Goal: Find specific page/section: Find specific page/section

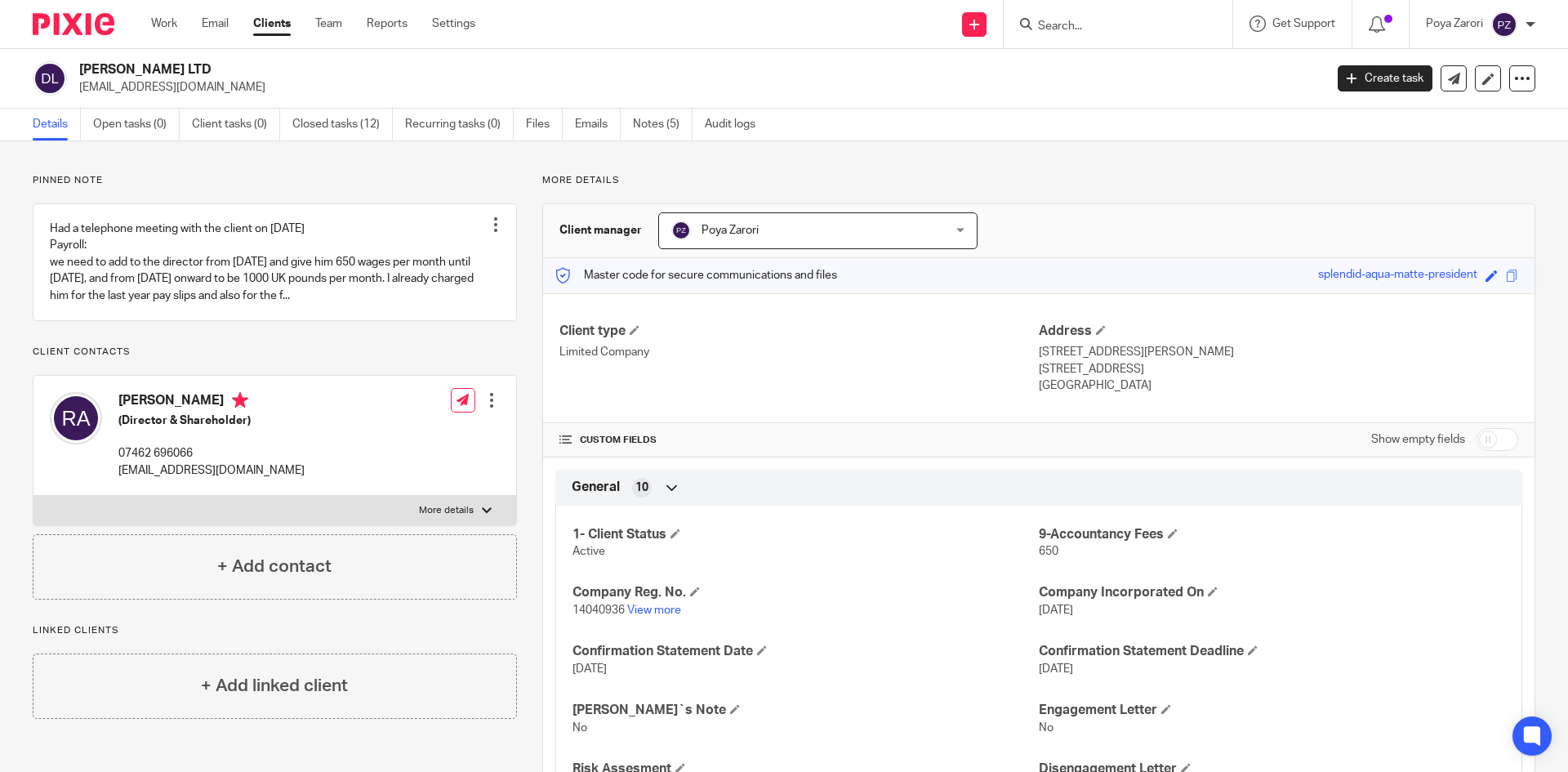
click at [1072, 30] on input "Search" at bounding box center [1109, 27] width 147 height 15
type input "2"
click at [1109, 32] on input "Search" at bounding box center [1109, 27] width 147 height 15
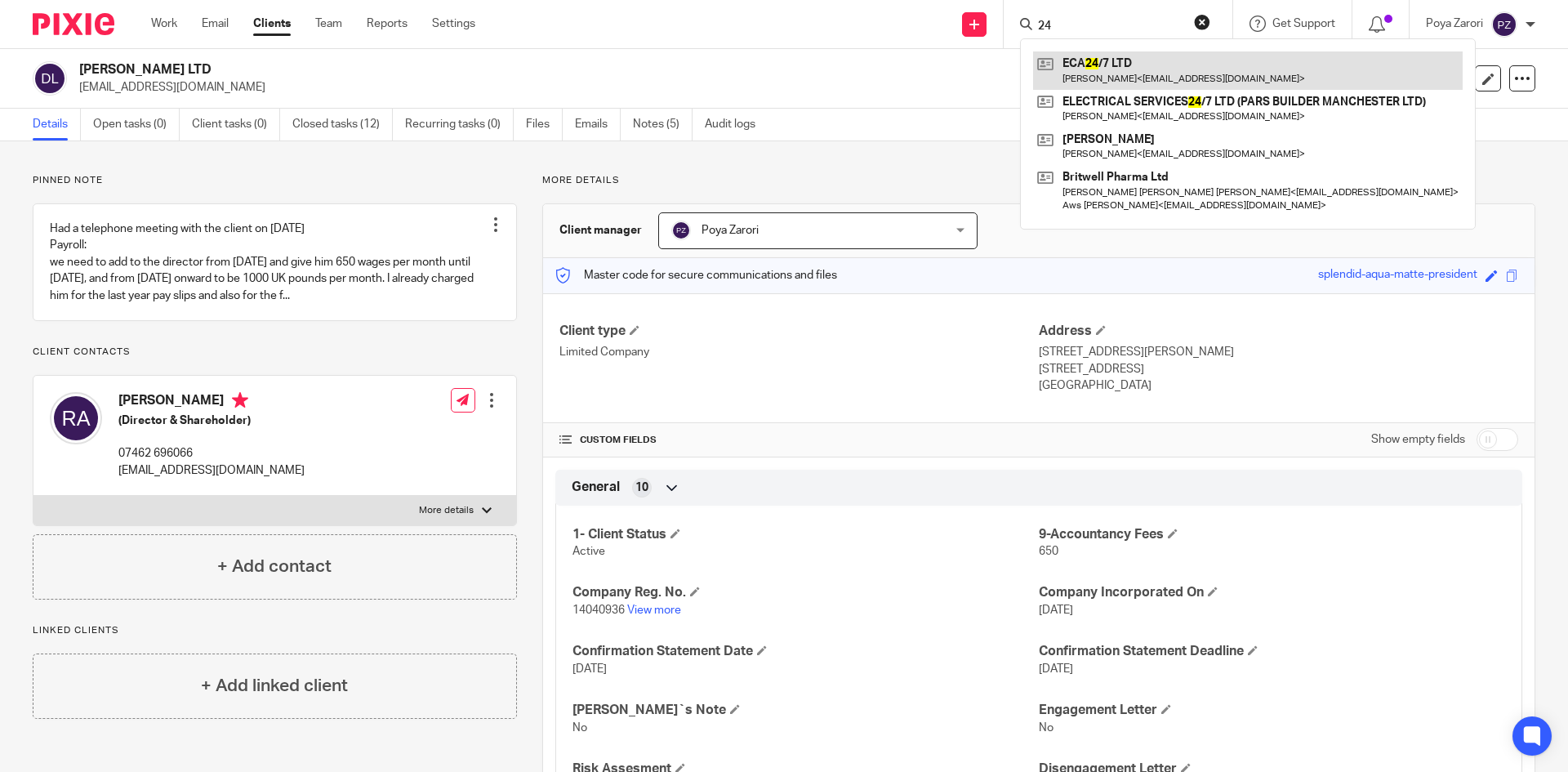
type input "24"
click at [1095, 61] on link at bounding box center [1247, 70] width 429 height 38
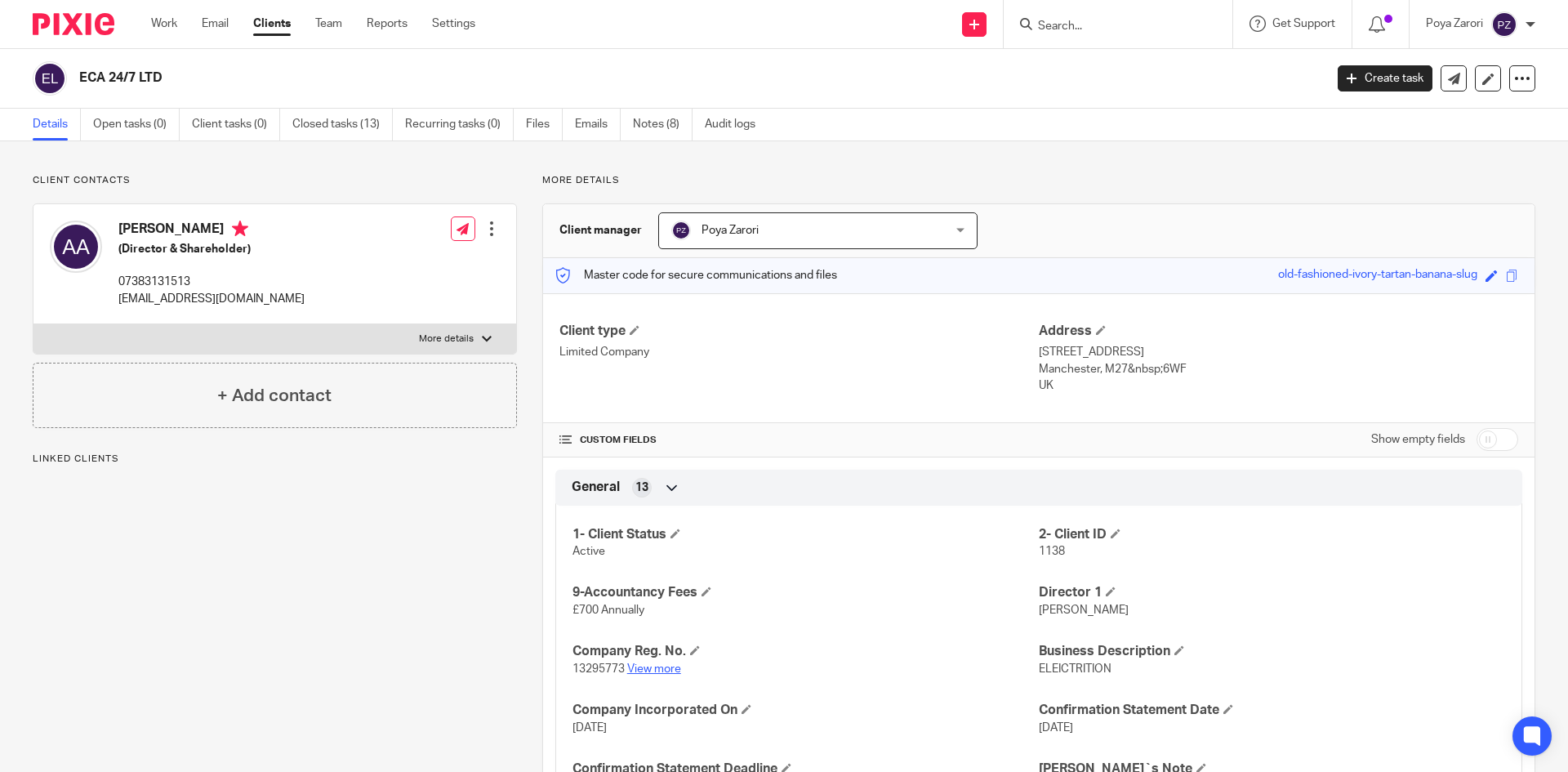
click at [649, 670] on link "View more" at bounding box center [654, 669] width 54 height 12
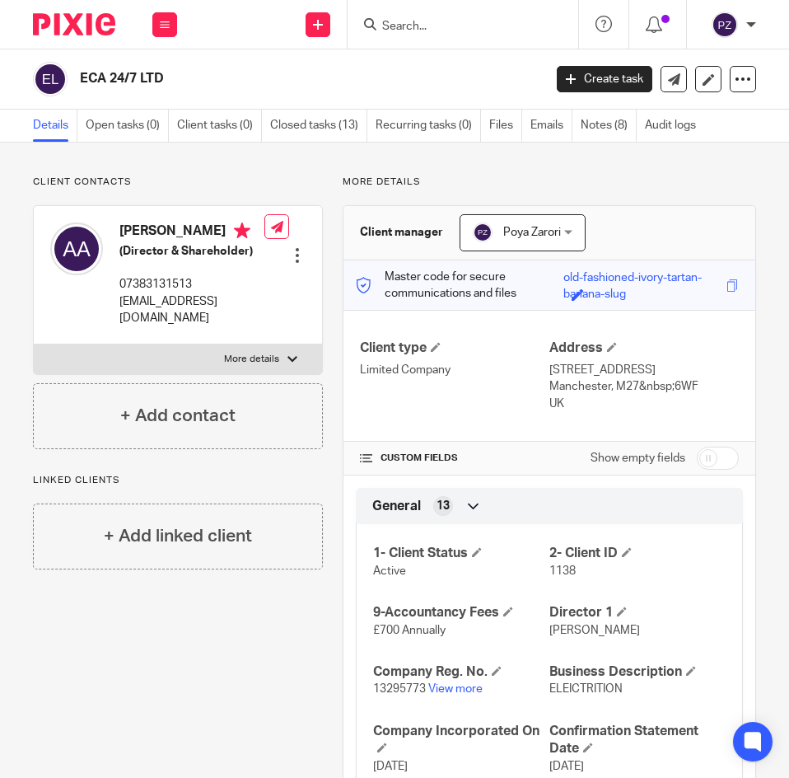
click at [440, 28] on input "Search" at bounding box center [455, 27] width 148 height 15
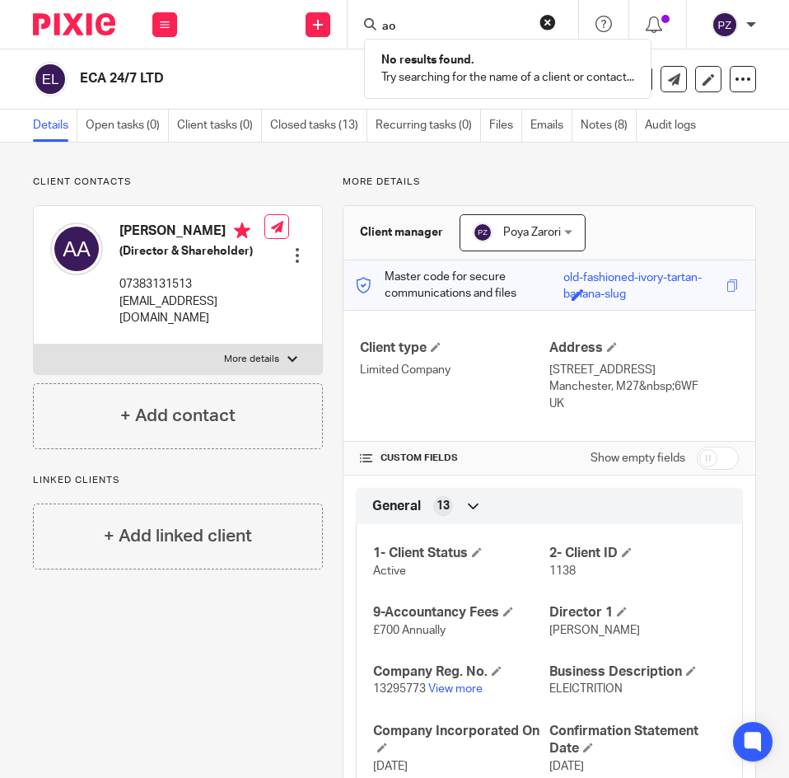
type input "a"
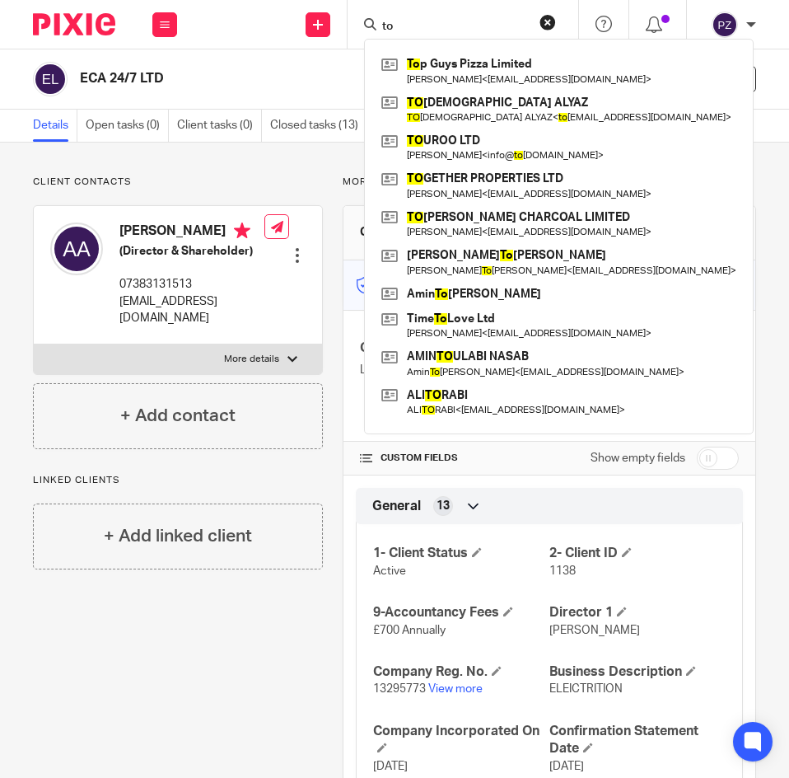
type input "to"
click at [546, 19] on button "reset" at bounding box center [548, 22] width 16 height 16
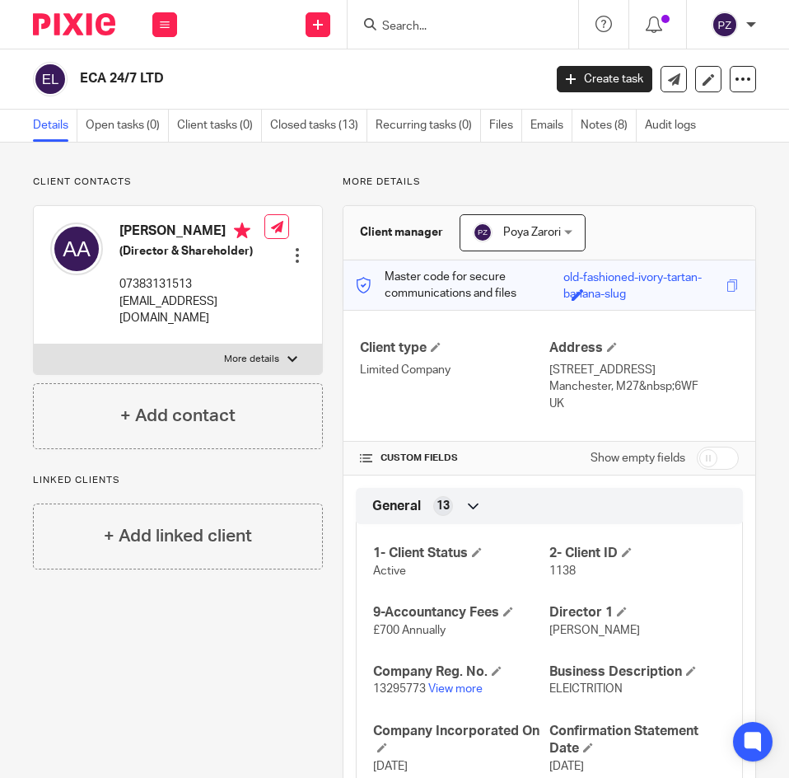
click at [436, 12] on div at bounding box center [463, 24] width 231 height 49
click at [426, 22] on input "Search" at bounding box center [455, 27] width 148 height 15
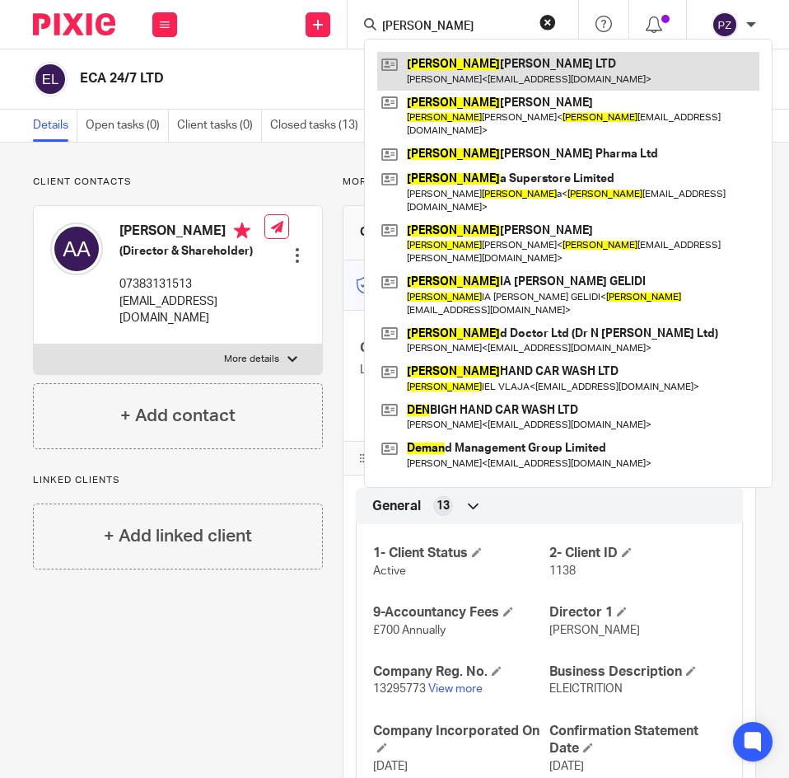
type input "dean"
click at [457, 76] on link at bounding box center [568, 71] width 382 height 38
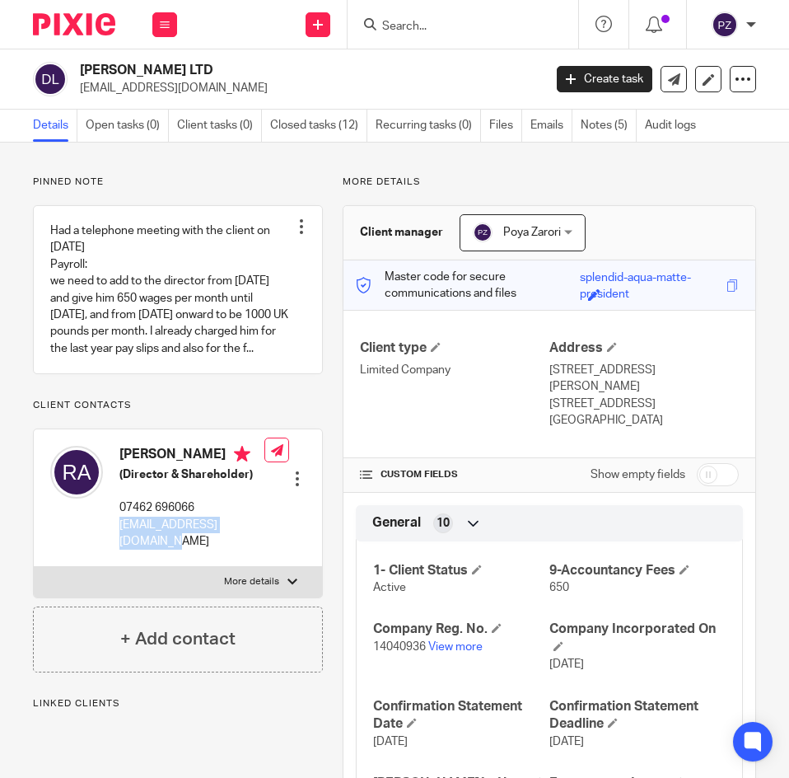
drag, startPoint x: 125, startPoint y: 576, endPoint x: 171, endPoint y: 573, distance: 46.2
click at [116, 558] on div "Rabwar Aaddili (Director & Shareholder) 07462 696066 rebwar.aaddili@gmail.com" at bounding box center [157, 497] width 214 height 120
copy p "rebwar.aaddili@gmail.com"
drag, startPoint x: 215, startPoint y: 490, endPoint x: 122, endPoint y: 489, distance: 93.1
click at [122, 466] on h4 "Rabwar Aaddili" at bounding box center [191, 456] width 145 height 21
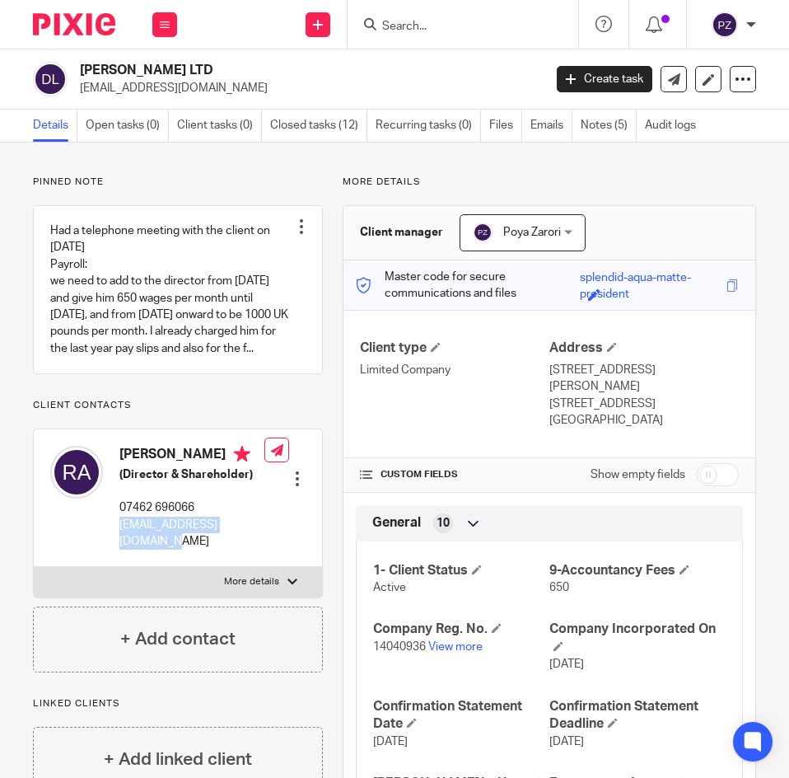
copy h4 "Rabwar Aaddili"
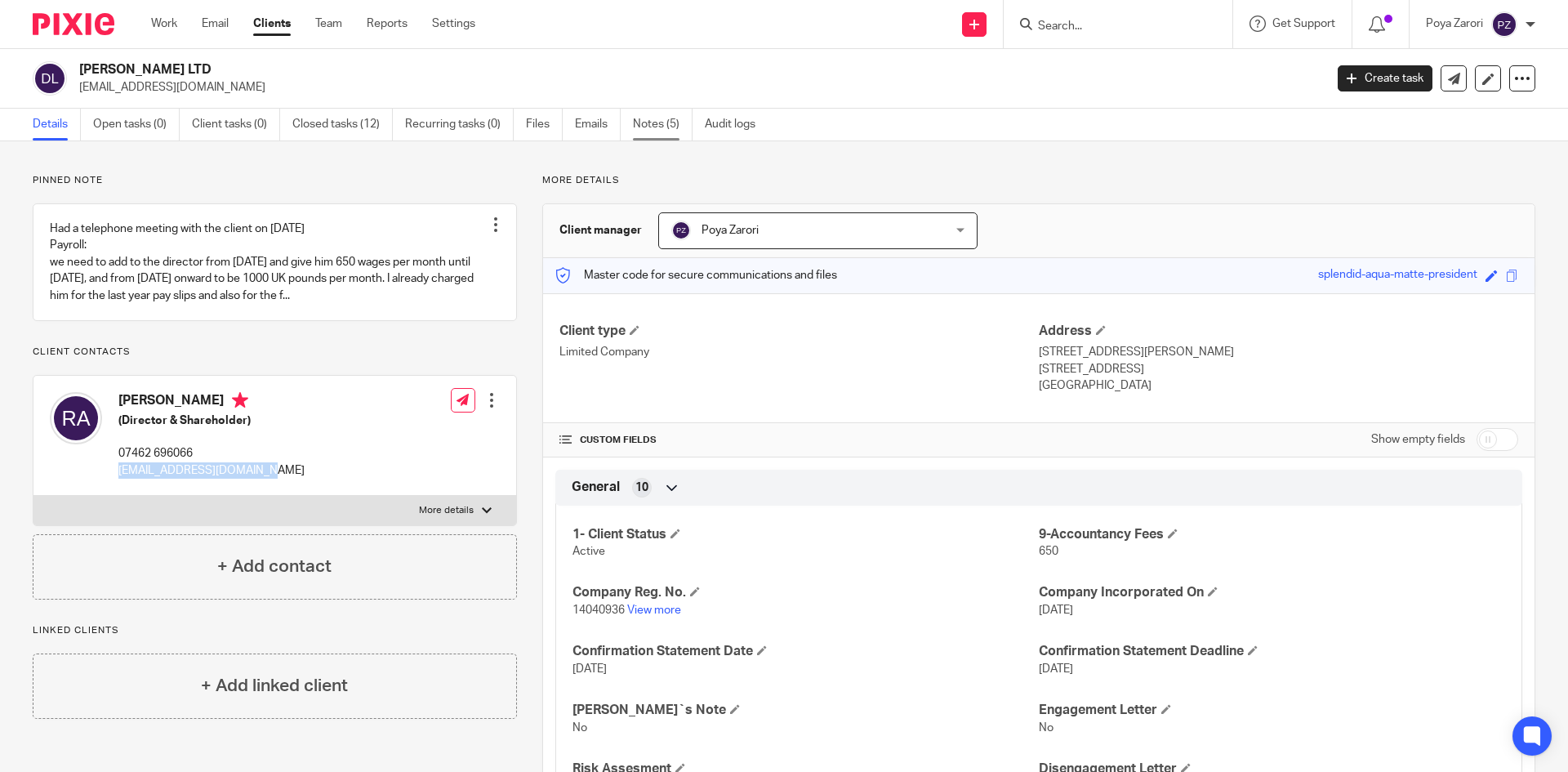
click at [647, 125] on link "Notes (5)" at bounding box center [662, 125] width 59 height 32
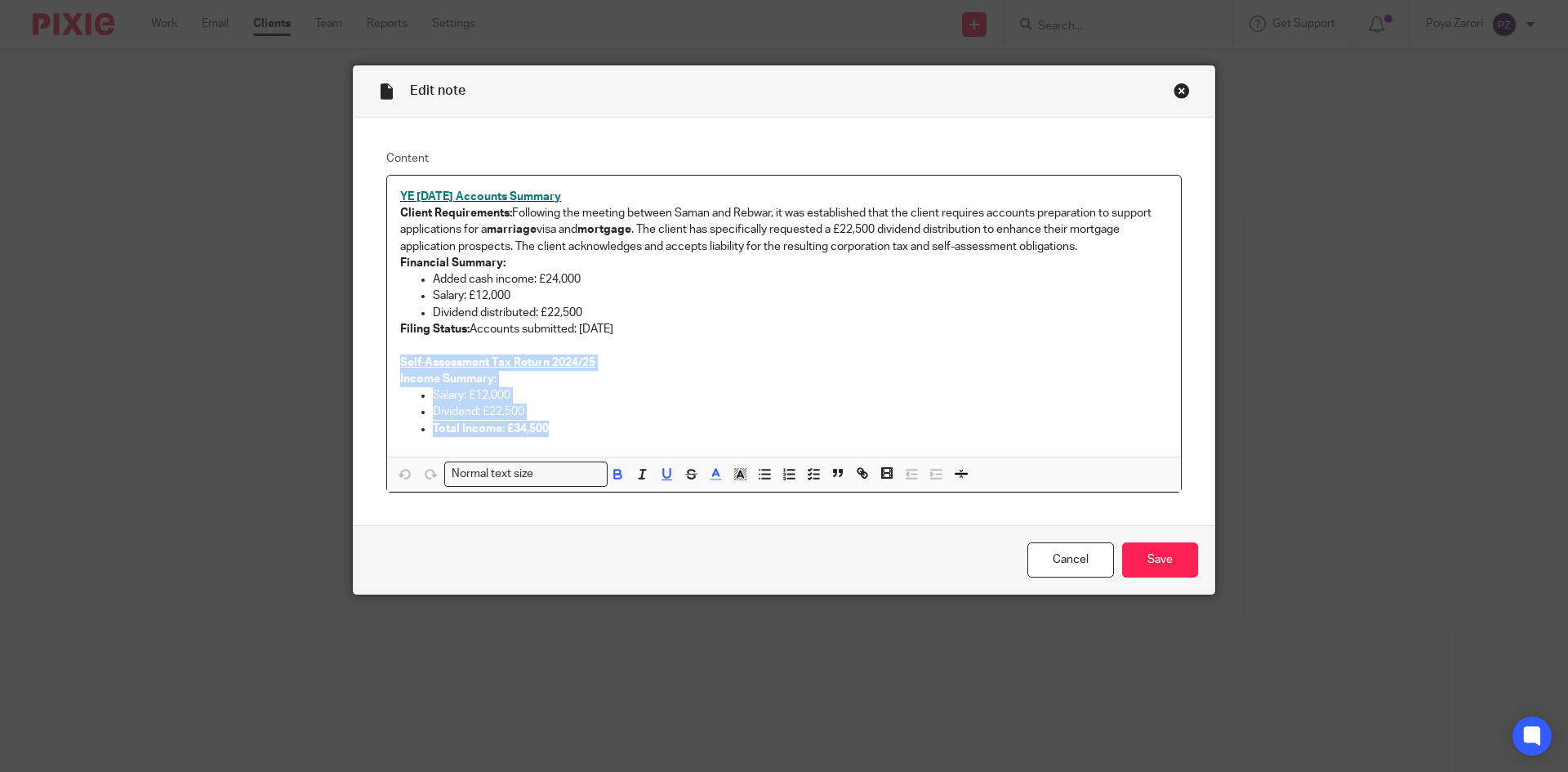
drag, startPoint x: 556, startPoint y: 434, endPoint x: 392, endPoint y: 370, distance: 176.0
click at [392, 370] on div "YE [DATE] Accounts Summary Client Requirements: Following the meeting between […" at bounding box center [783, 315] width 794 height 280
copy div "Self-Assessment Tax Return 2024/25 Income Summary: Salary: £12,000 Dividend: £2…"
click at [1055, 566] on link "Cancel" at bounding box center [1069, 559] width 86 height 35
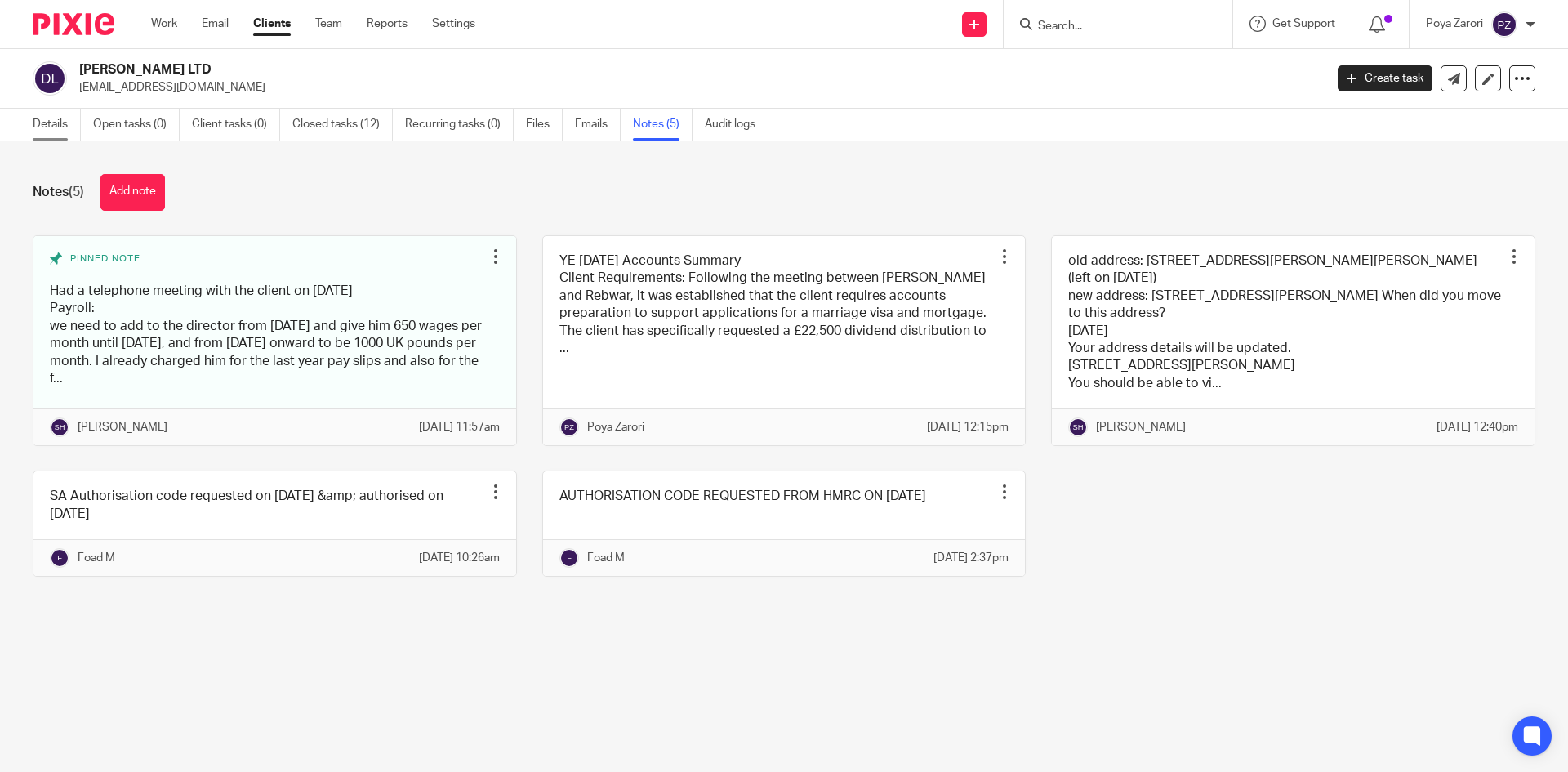
click at [56, 116] on link "Details" at bounding box center [56, 125] width 49 height 32
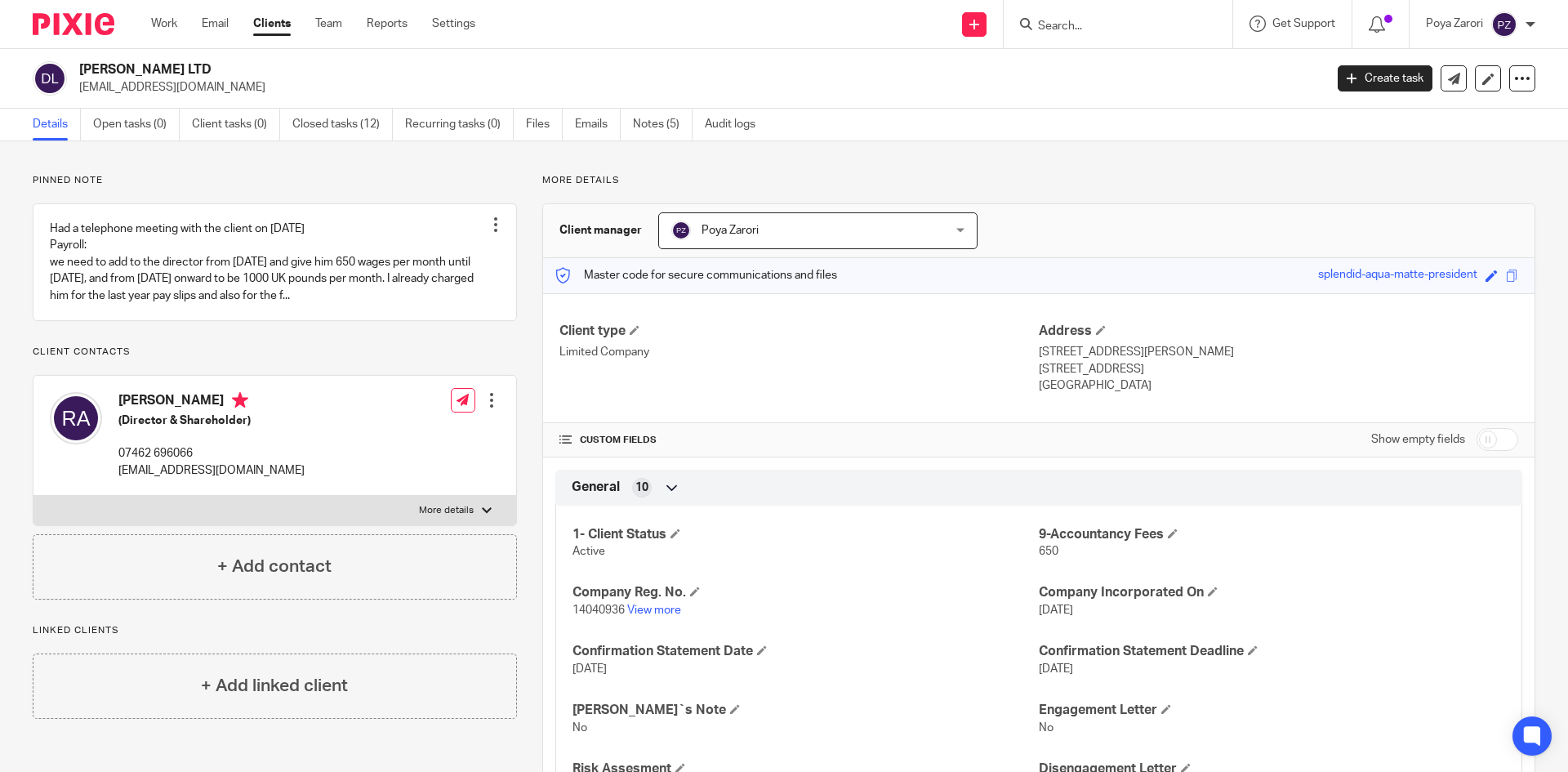
click at [1118, 27] on input "Search" at bounding box center [1109, 27] width 147 height 15
click at [1085, 33] on input "Search" at bounding box center [1109, 27] width 147 height 15
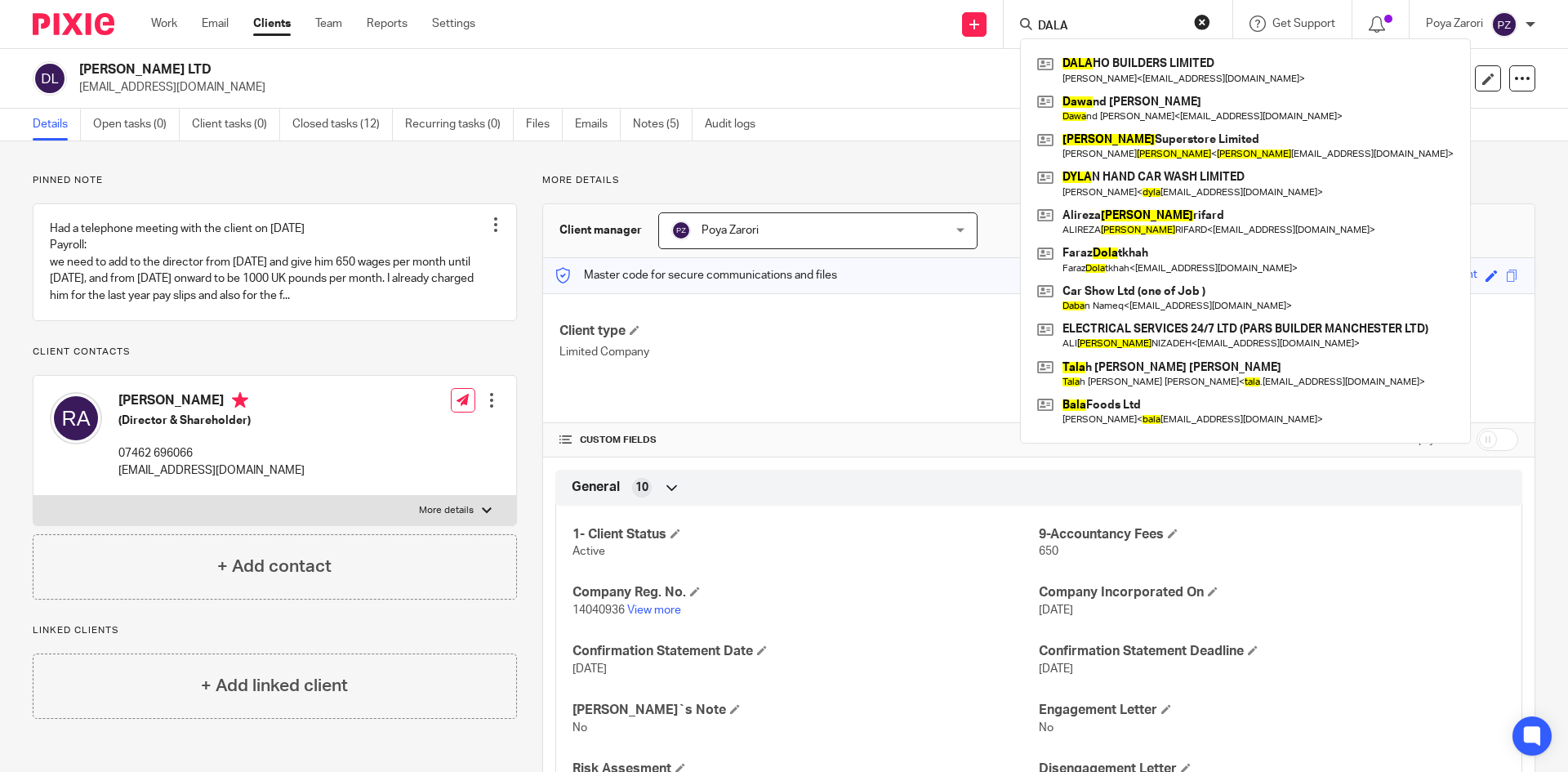
type input "DALA"
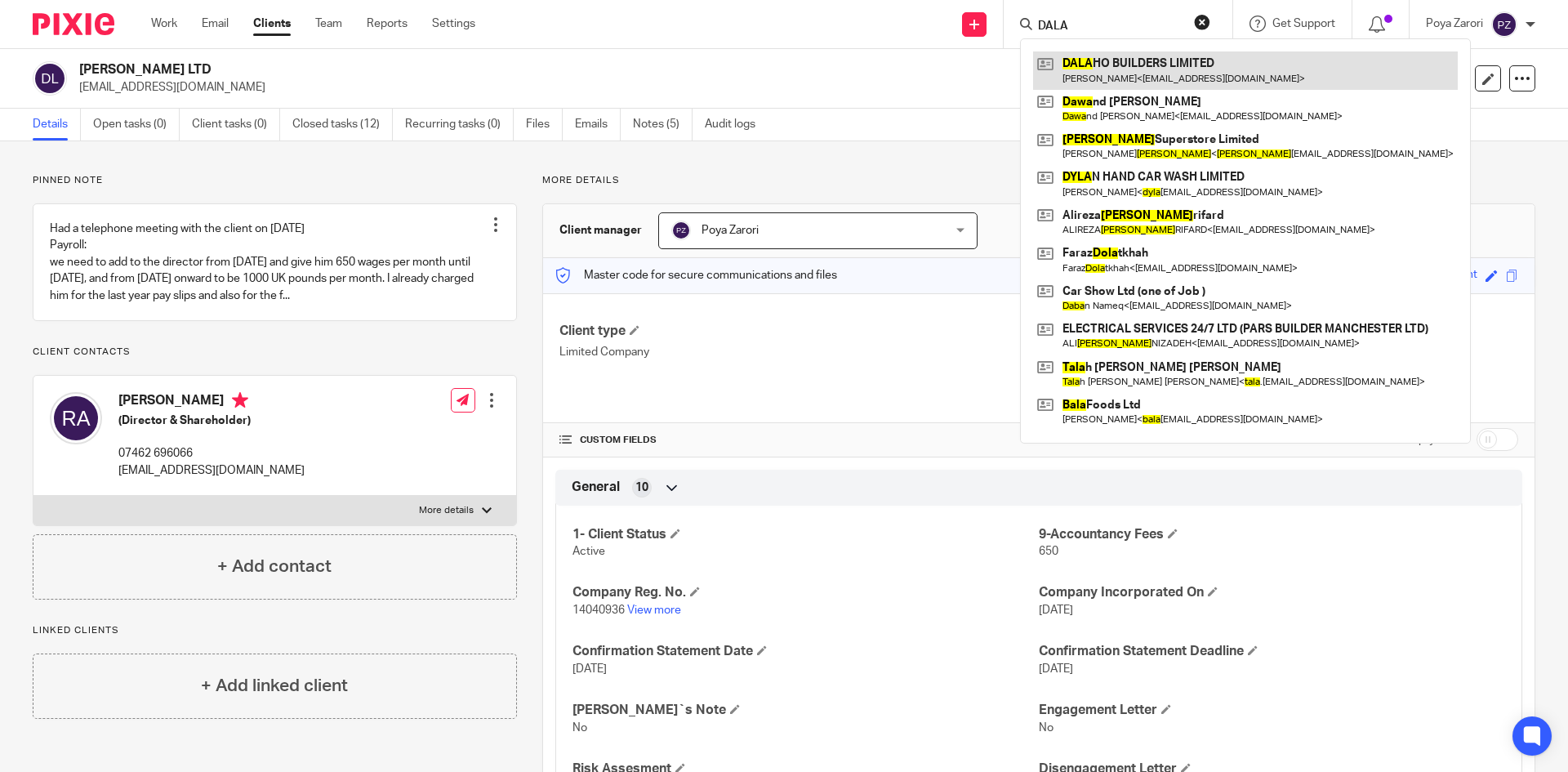
click at [1119, 67] on link at bounding box center [1245, 70] width 424 height 38
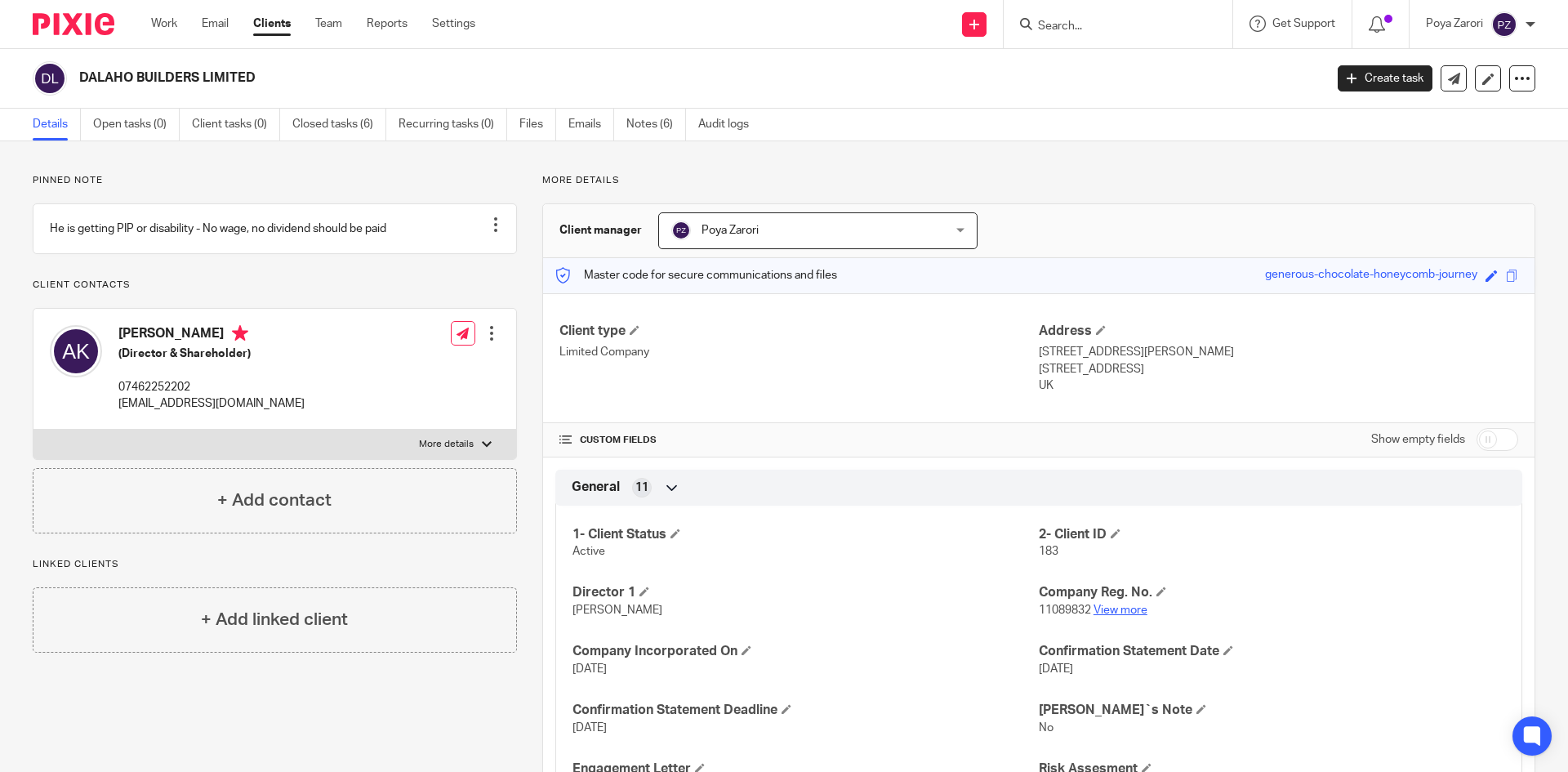
click at [1120, 607] on link "View more" at bounding box center [1120, 610] width 54 height 12
